Goal: Task Accomplishment & Management: Manage account settings

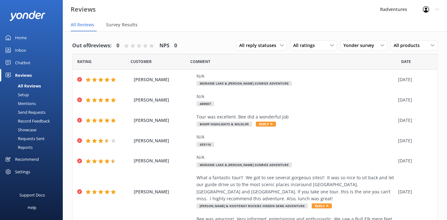
scroll to position [33, 0]
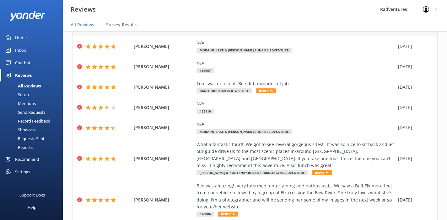
click at [432, 9] on div at bounding box center [428, 9] width 10 height 6
click at [410, 40] on link "Logout" at bounding box center [416, 43] width 63 height 16
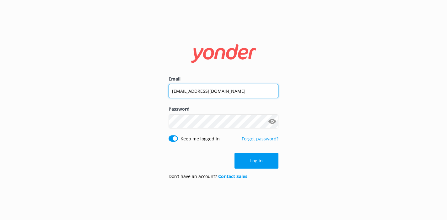
click at [189, 90] on input "[EMAIL_ADDRESS][DOMAIN_NAME]" at bounding box center [224, 91] width 110 height 14
type input "[PERSON_NAME][EMAIL_ADDRESS][DOMAIN_NAME]"
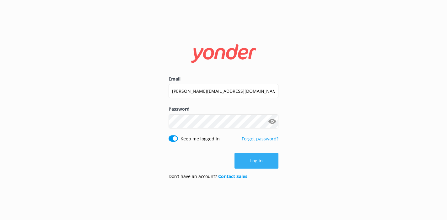
click at [255, 163] on button "Log in" at bounding box center [257, 161] width 44 height 16
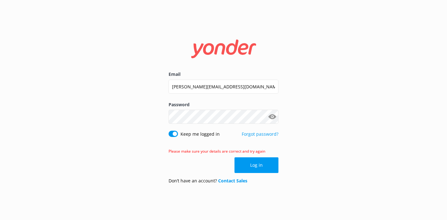
click at [274, 117] on button "Show password" at bounding box center [272, 117] width 13 height 13
click at [253, 164] on button "Log in" at bounding box center [257, 166] width 44 height 16
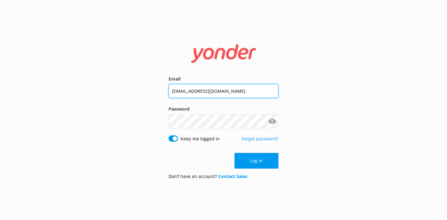
click at [188, 94] on input "[EMAIL_ADDRESS][DOMAIN_NAME]" at bounding box center [224, 91] width 110 height 14
type input "[PERSON_NAME][EMAIL_ADDRESS][DOMAIN_NAME]"
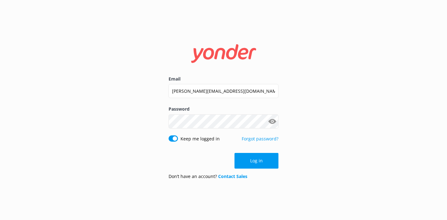
click at [273, 124] on button "Show password" at bounding box center [272, 121] width 13 height 13
click at [255, 160] on button "Log in" at bounding box center [257, 161] width 44 height 16
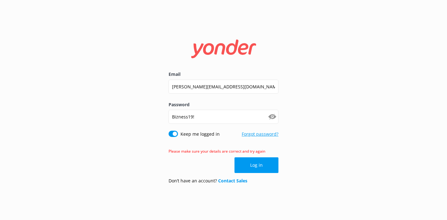
click at [260, 136] on link "Forgot password?" at bounding box center [260, 134] width 37 height 6
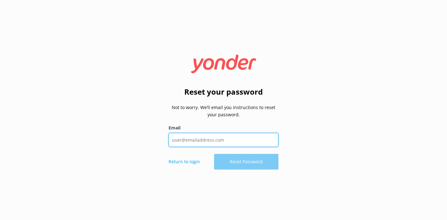
click at [221, 141] on input "Email" at bounding box center [224, 140] width 110 height 14
type input "[PERSON_NAME][EMAIL_ADDRESS][DOMAIN_NAME]"
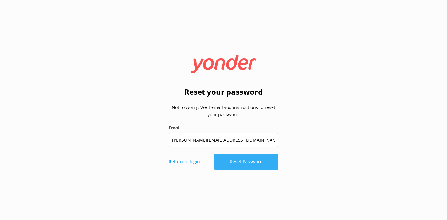
click at [238, 164] on button "Reset Password" at bounding box center [246, 162] width 64 height 16
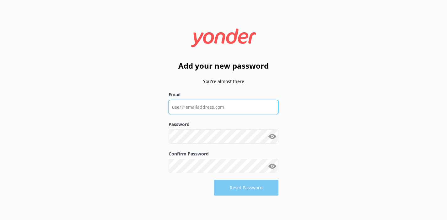
click at [220, 107] on input "Email" at bounding box center [224, 107] width 110 height 14
type input "[PERSON_NAME][EMAIL_ADDRESS][DOMAIN_NAME]"
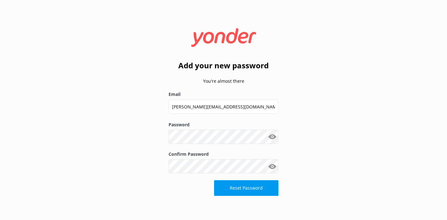
click at [275, 138] on button "Show password" at bounding box center [272, 137] width 13 height 13
click at [252, 187] on button "Reset Password" at bounding box center [246, 189] width 64 height 16
